Goal: Transaction & Acquisition: Purchase product/service

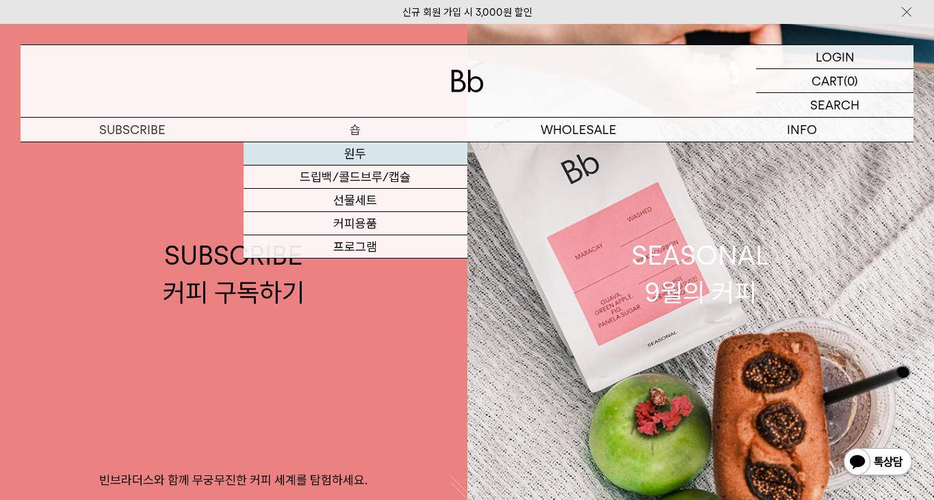
click at [355, 151] on link "원두" at bounding box center [355, 153] width 223 height 23
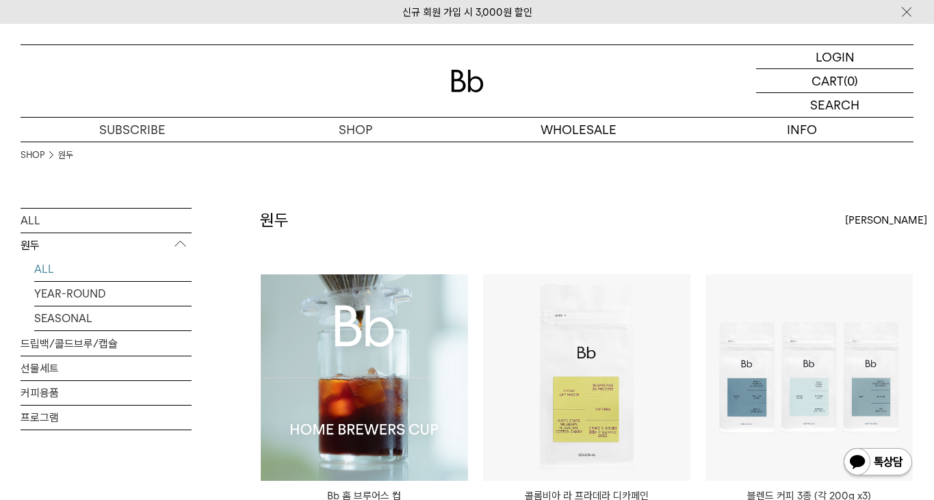
click at [371, 374] on img at bounding box center [364, 377] width 207 height 207
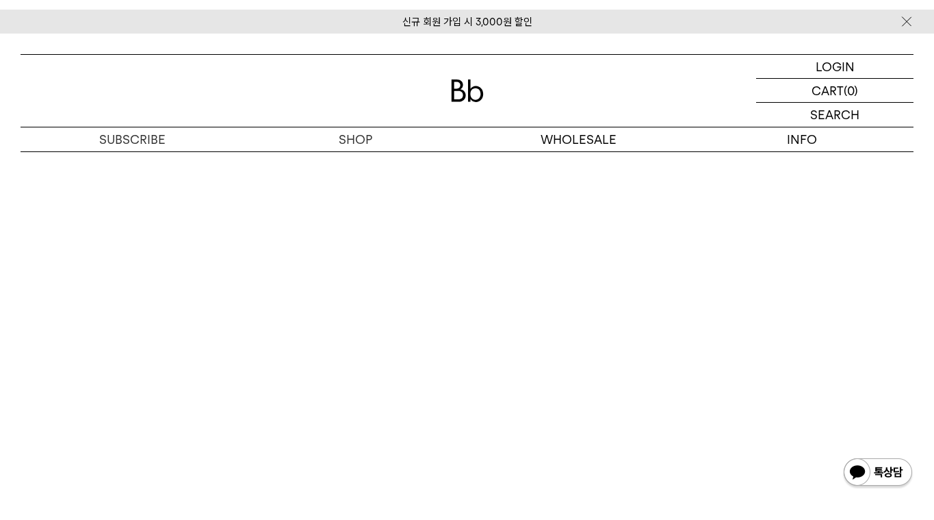
scroll to position [7326, 0]
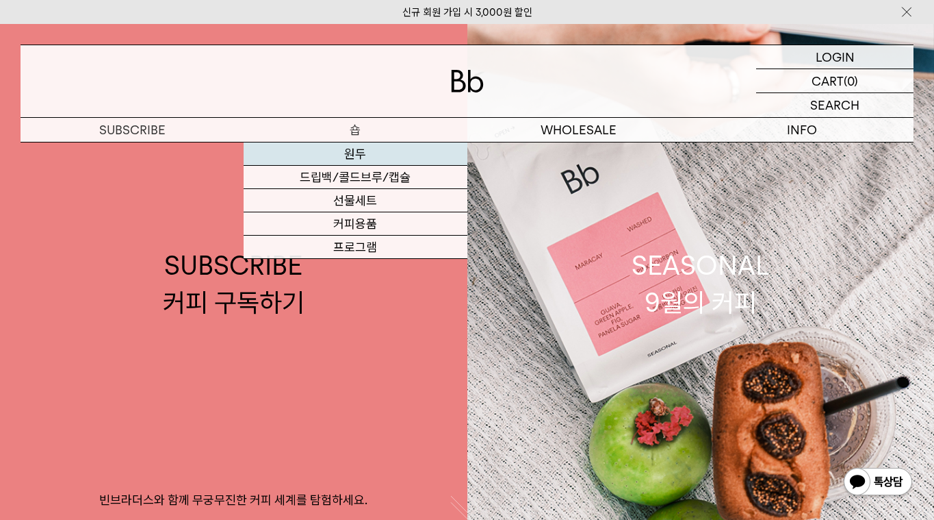
click at [331, 159] on link "원두" at bounding box center [355, 153] width 223 height 23
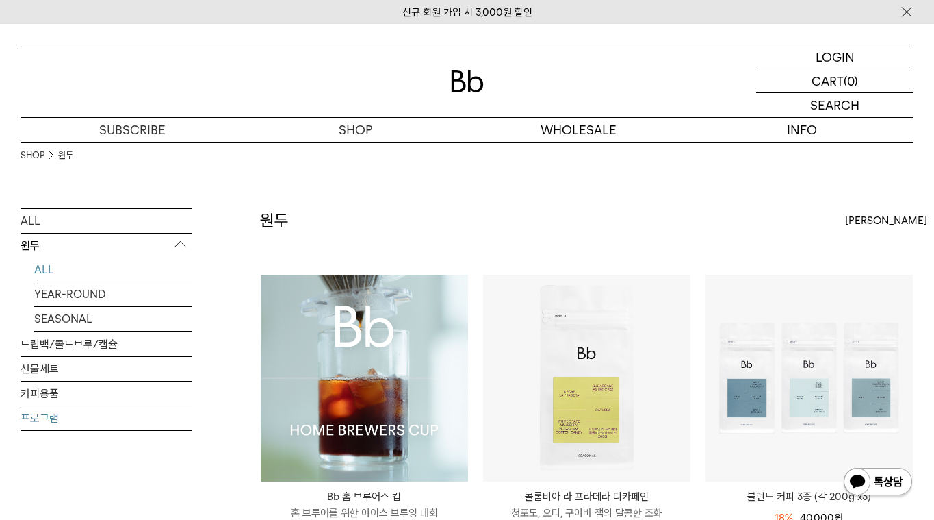
click at [117, 411] on link "프로그램" at bounding box center [106, 418] width 171 height 24
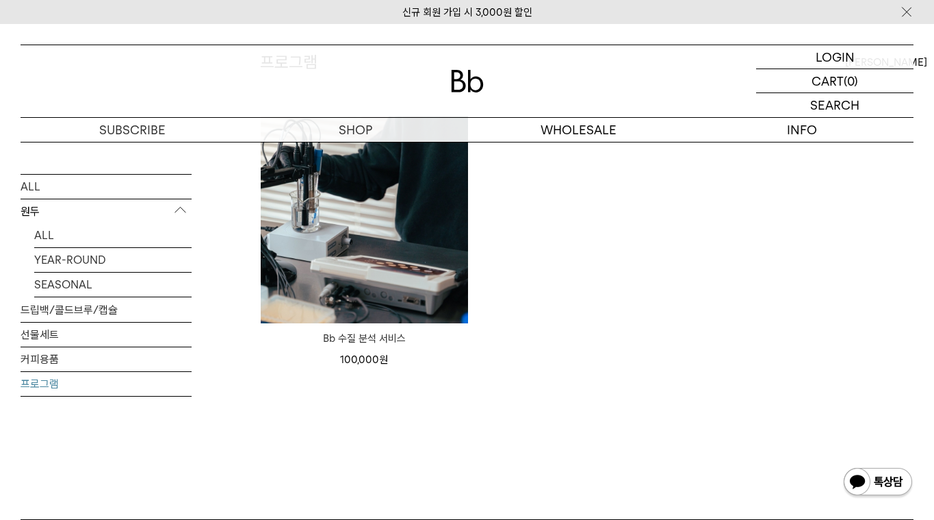
scroll to position [45, 0]
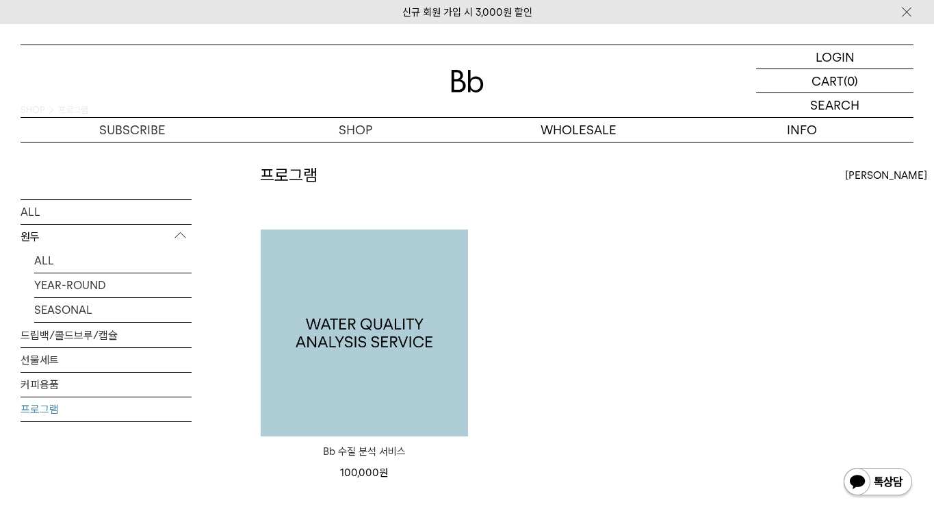
click at [335, 296] on img at bounding box center [364, 332] width 207 height 207
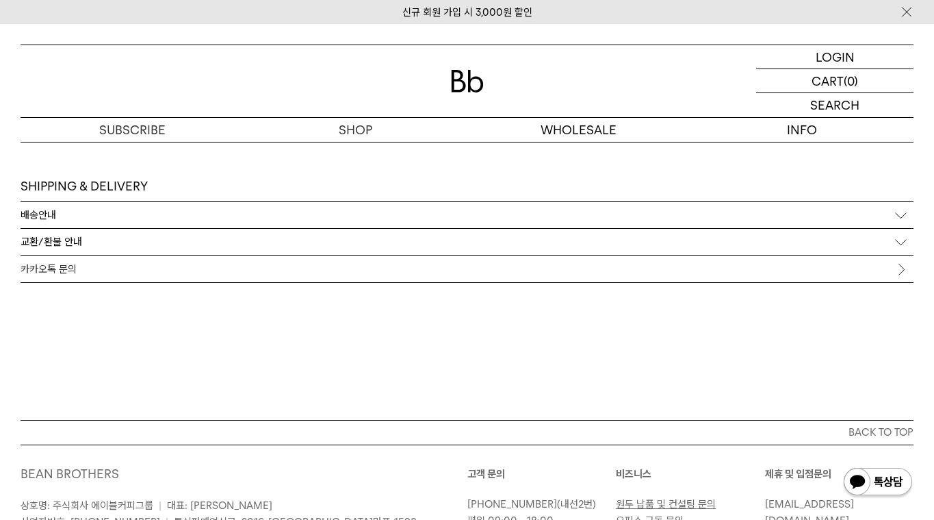
scroll to position [3638, 0]
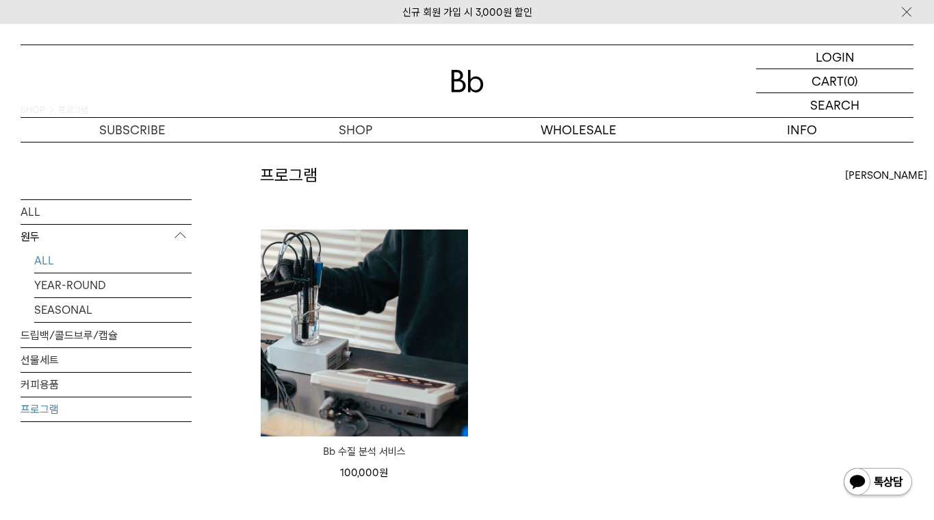
click at [51, 261] on link "ALL" at bounding box center [112, 260] width 157 height 24
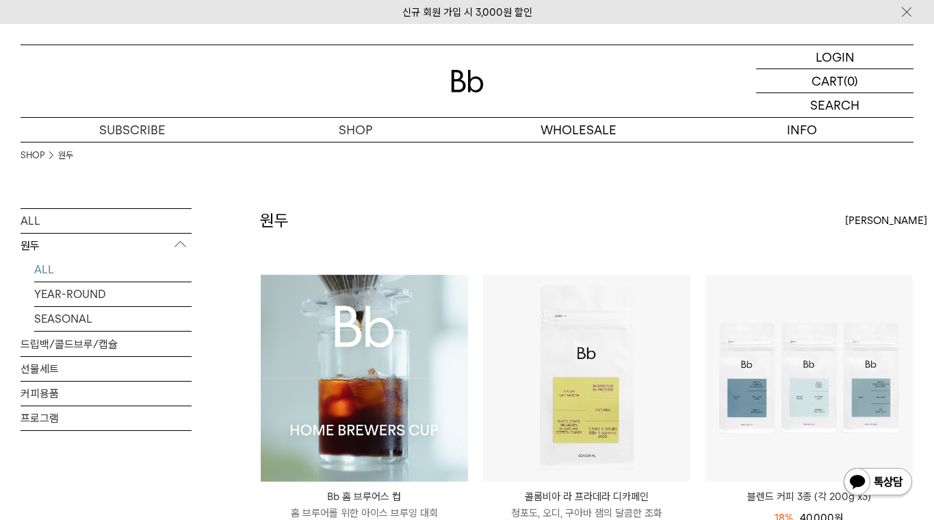
click at [337, 403] on img at bounding box center [364, 377] width 207 height 207
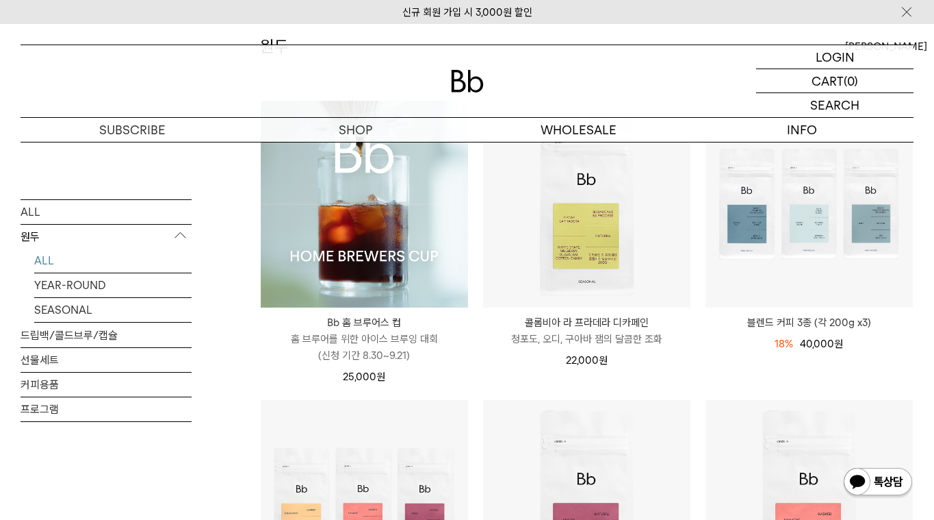
scroll to position [157, 0]
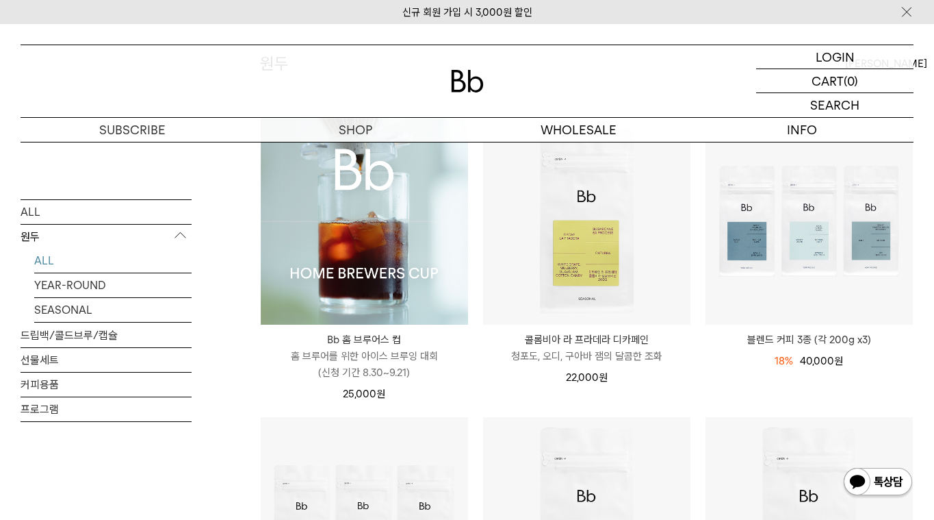
click at [361, 278] on img at bounding box center [364, 221] width 207 height 207
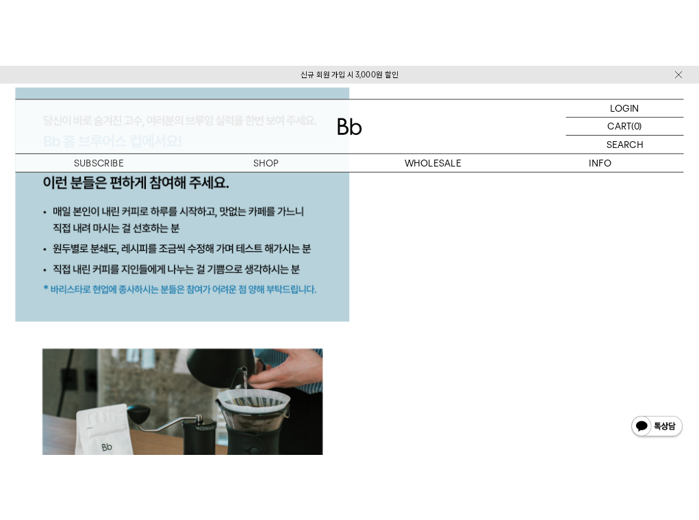
scroll to position [1596, 0]
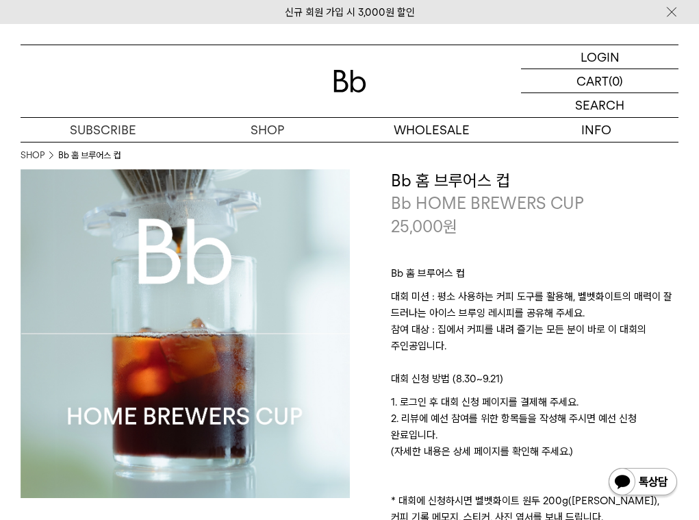
scroll to position [0, 0]
click at [331, 299] on img at bounding box center [185, 333] width 329 height 329
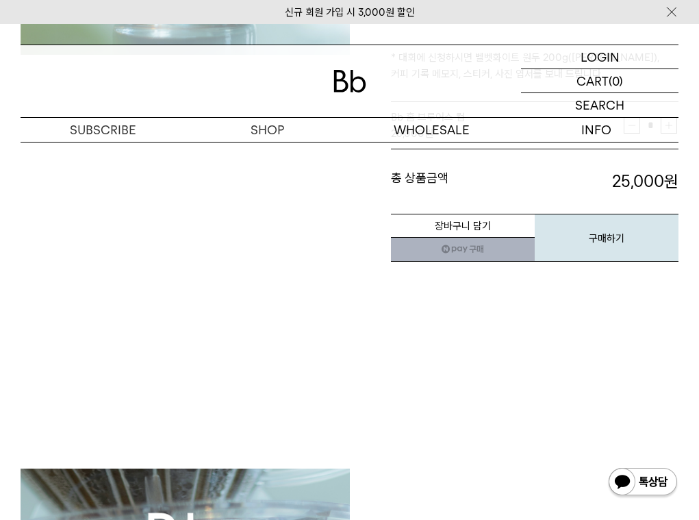
scroll to position [355, 0]
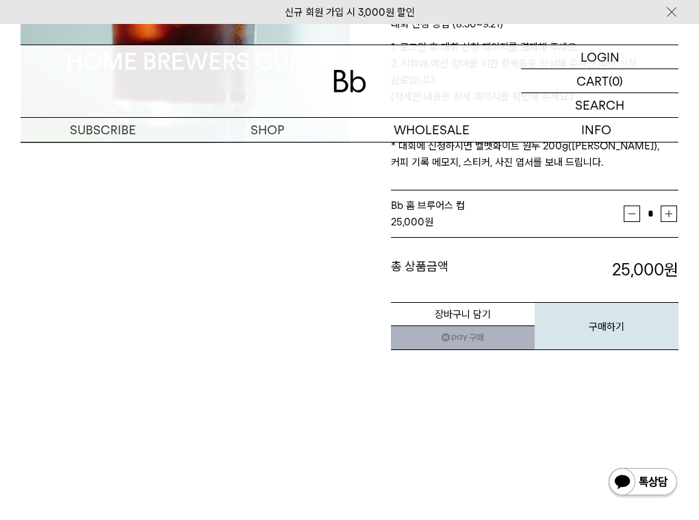
click at [455, 342] on link "네이버페이 구매하기" at bounding box center [463, 337] width 144 height 25
